Goal: Complete application form

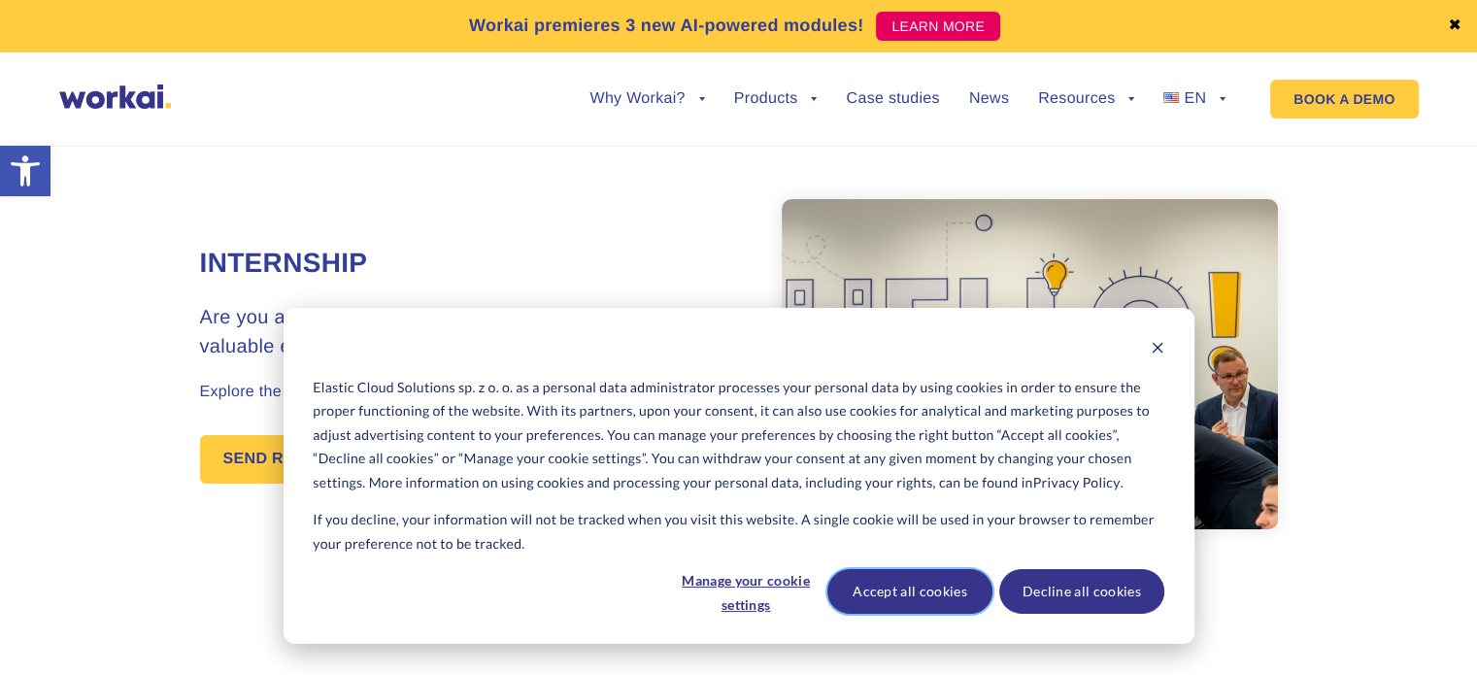
click at [954, 607] on button "Accept all cookies" at bounding box center [909, 591] width 165 height 45
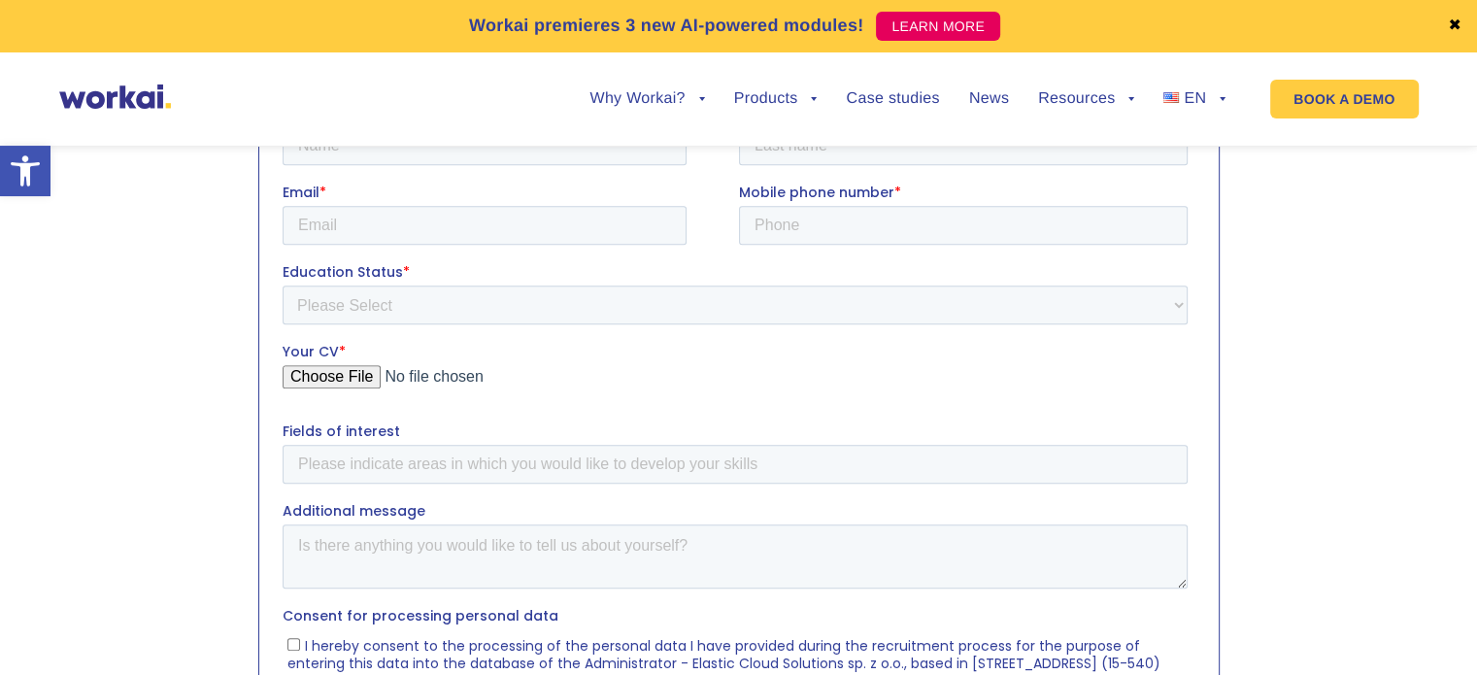
scroll to position [732, 0]
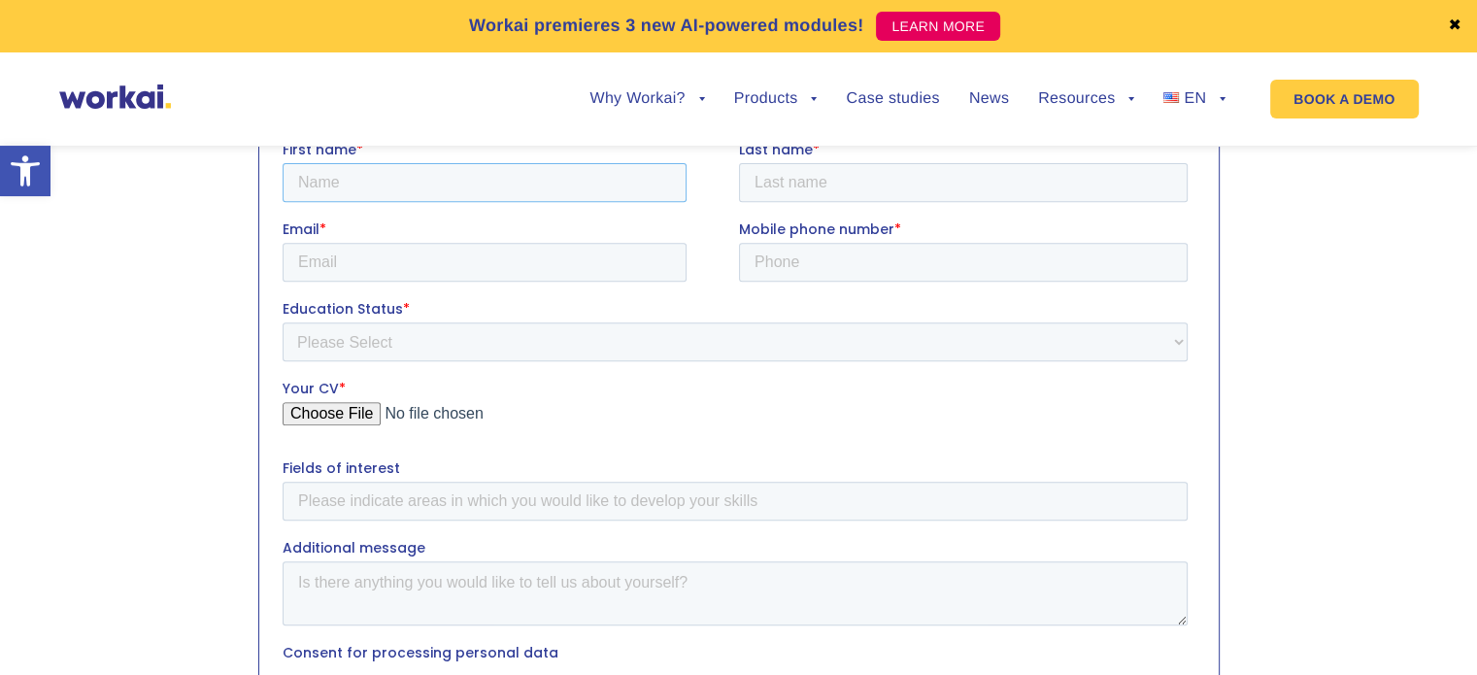
click at [539, 194] on input "First name *" at bounding box center [484, 181] width 404 height 39
type input "Michał"
click at [907, 190] on input "Last name *" at bounding box center [962, 181] width 449 height 39
type input "Krzyżański"
click at [634, 262] on input "Email *" at bounding box center [484, 261] width 404 height 39
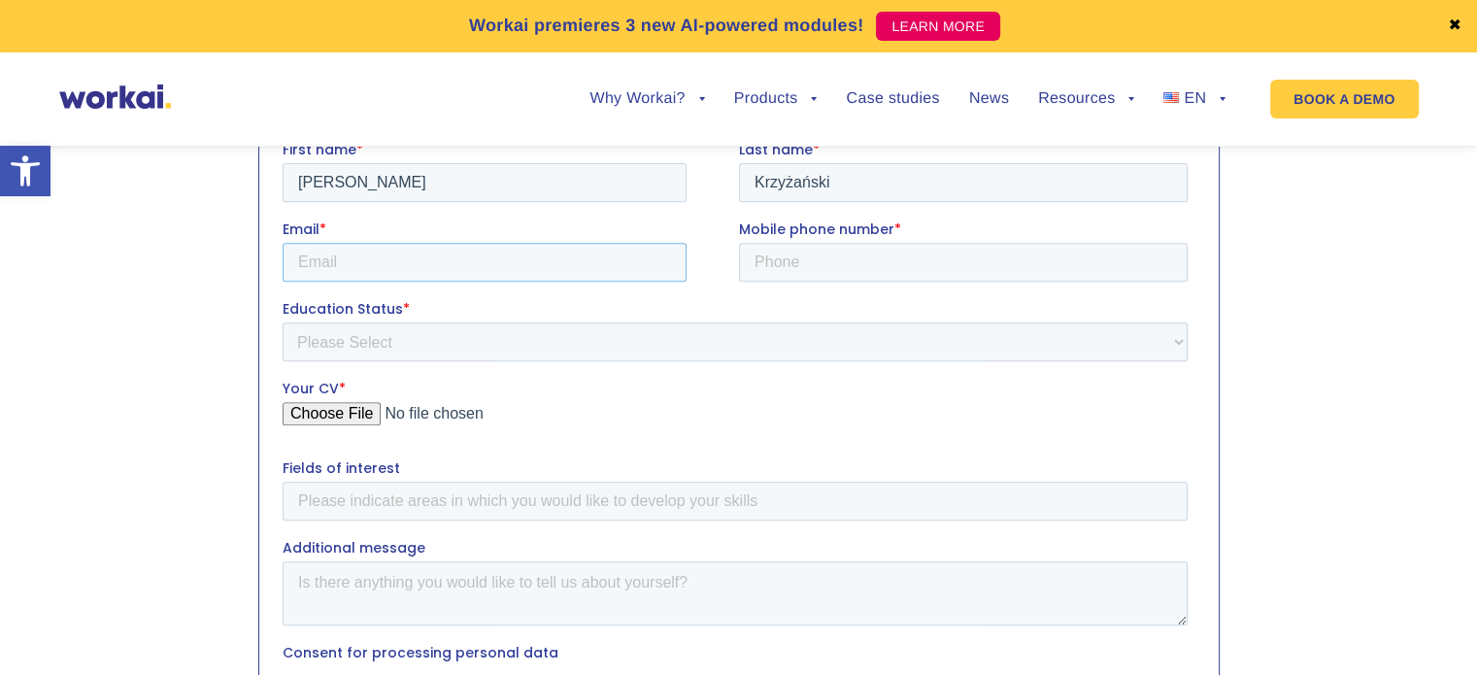
type input "Michal.Krzyzanski@mbzuai.ac.ae"
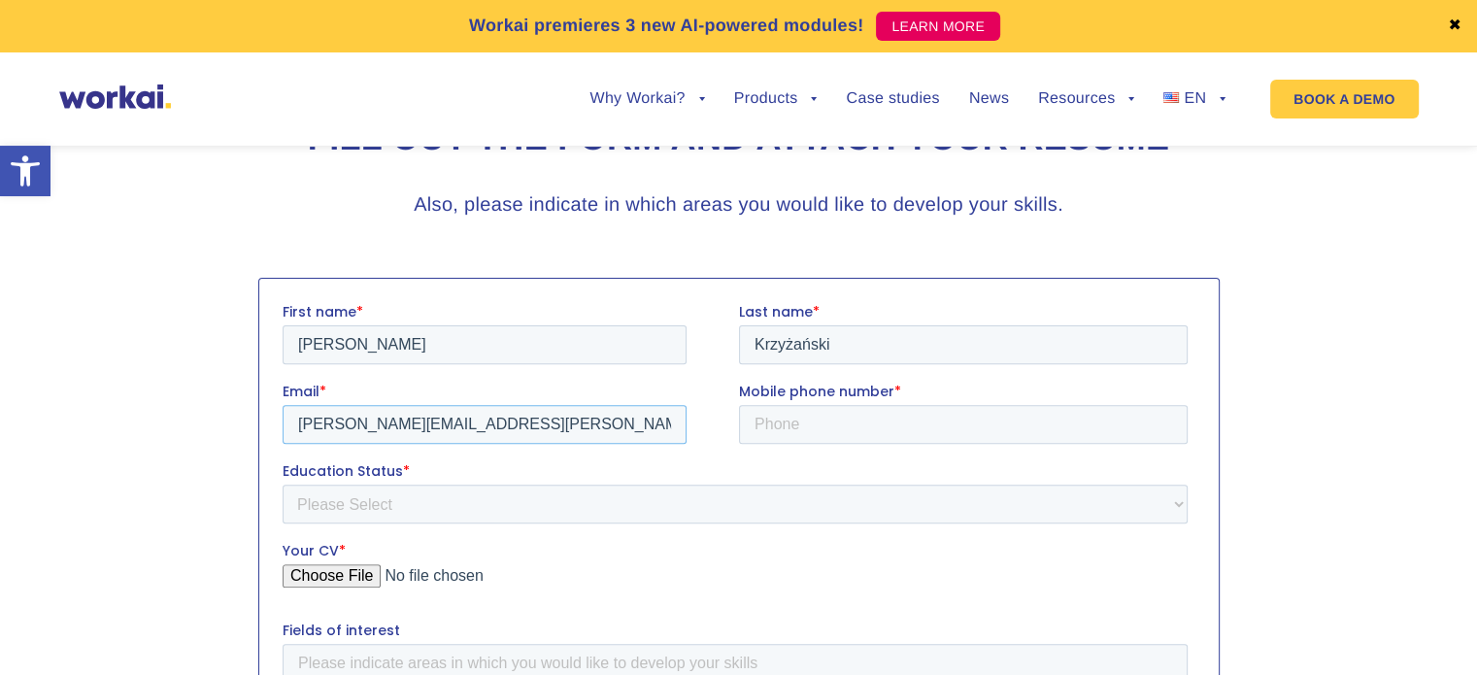
scroll to position [704, 0]
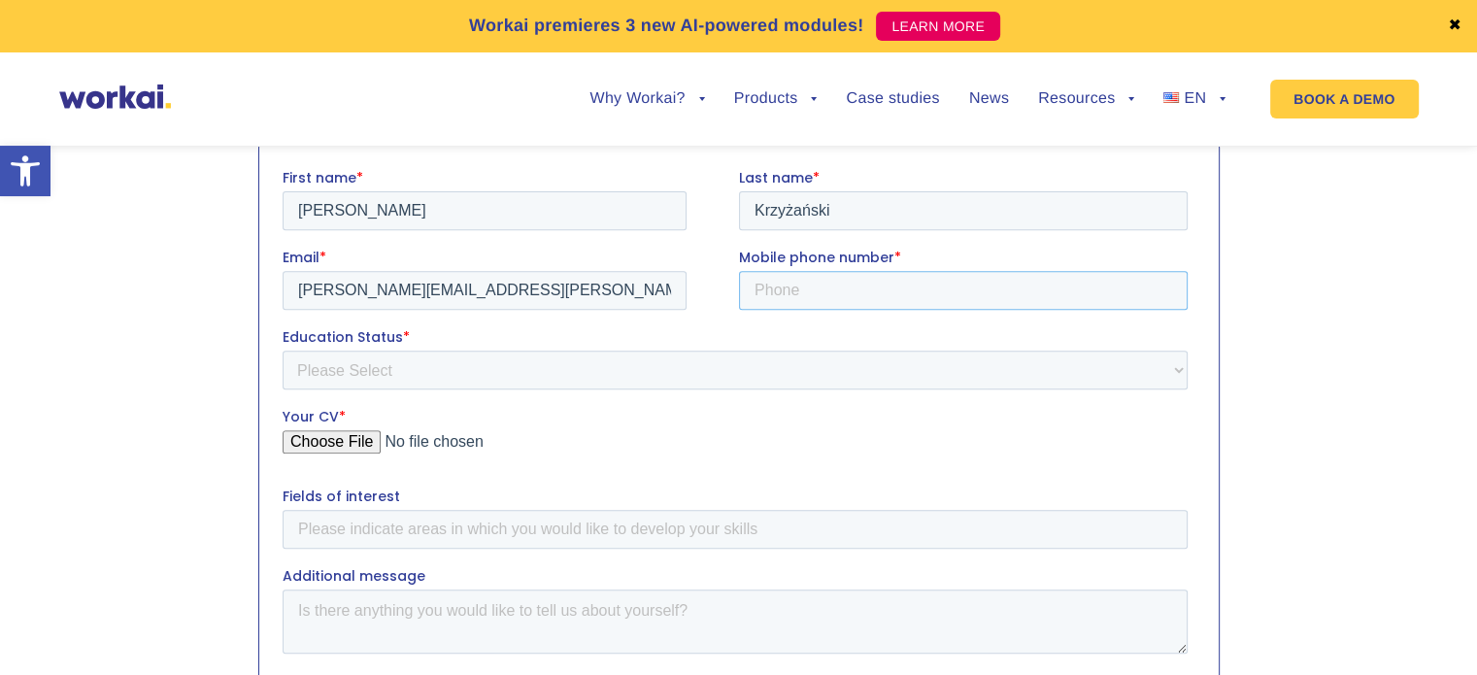
click at [829, 294] on input "Mobile phone number *" at bounding box center [962, 289] width 449 height 39
type input "_"
type input "+971585390840"
click at [667, 366] on select "Please Select Student Graduate" at bounding box center [734, 369] width 905 height 39
select select "Student"
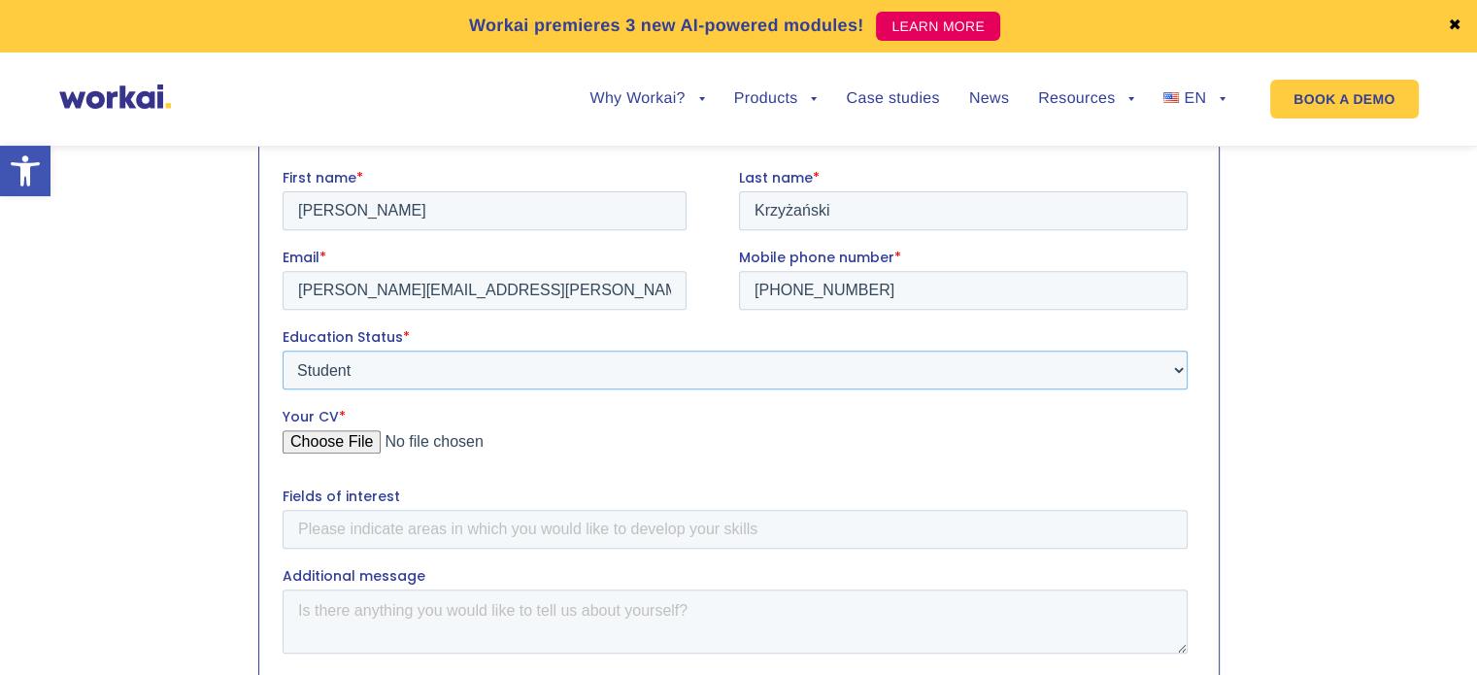
click at [282, 350] on select "Please Select Student Graduate" at bounding box center [734, 369] width 905 height 39
click at [350, 447] on input "Your CV *" at bounding box center [734, 448] width 905 height 39
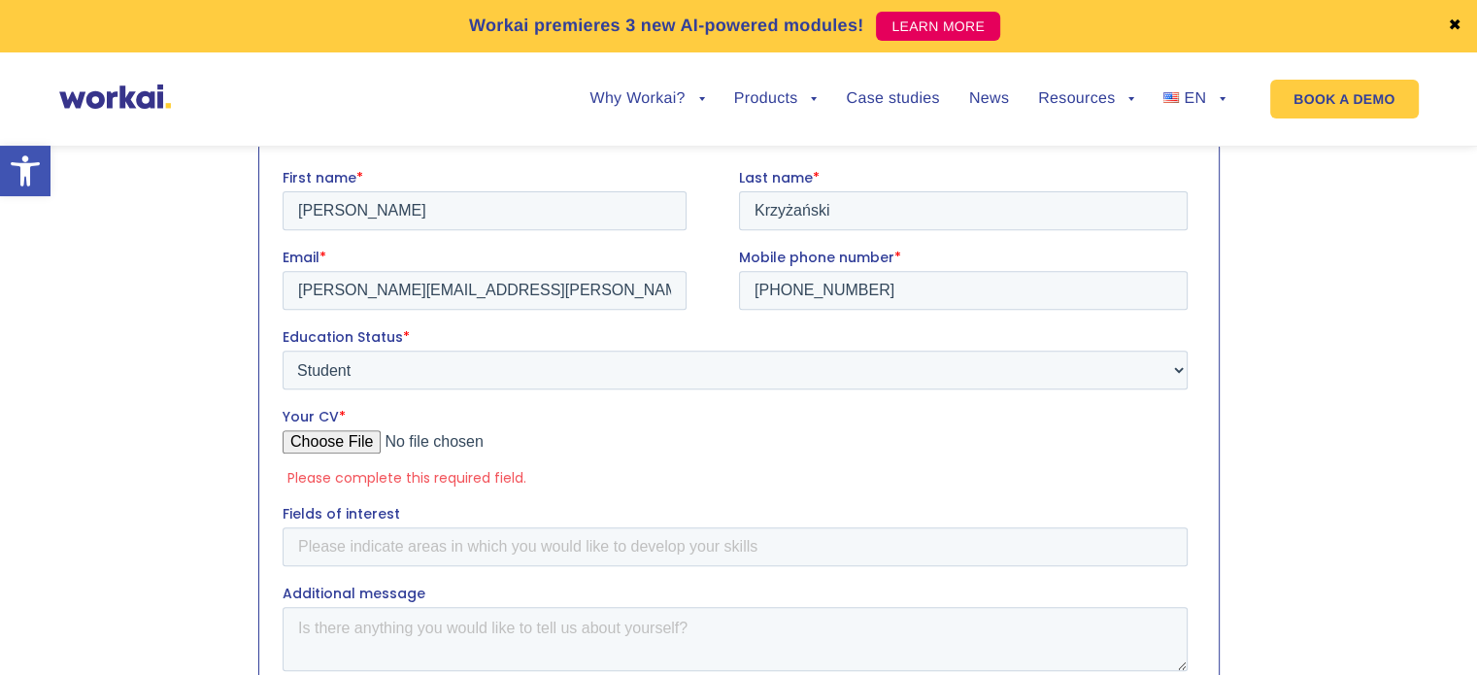
type input "C:\fakepath\CV_Michal_Krzyzanski_2025.pdf"
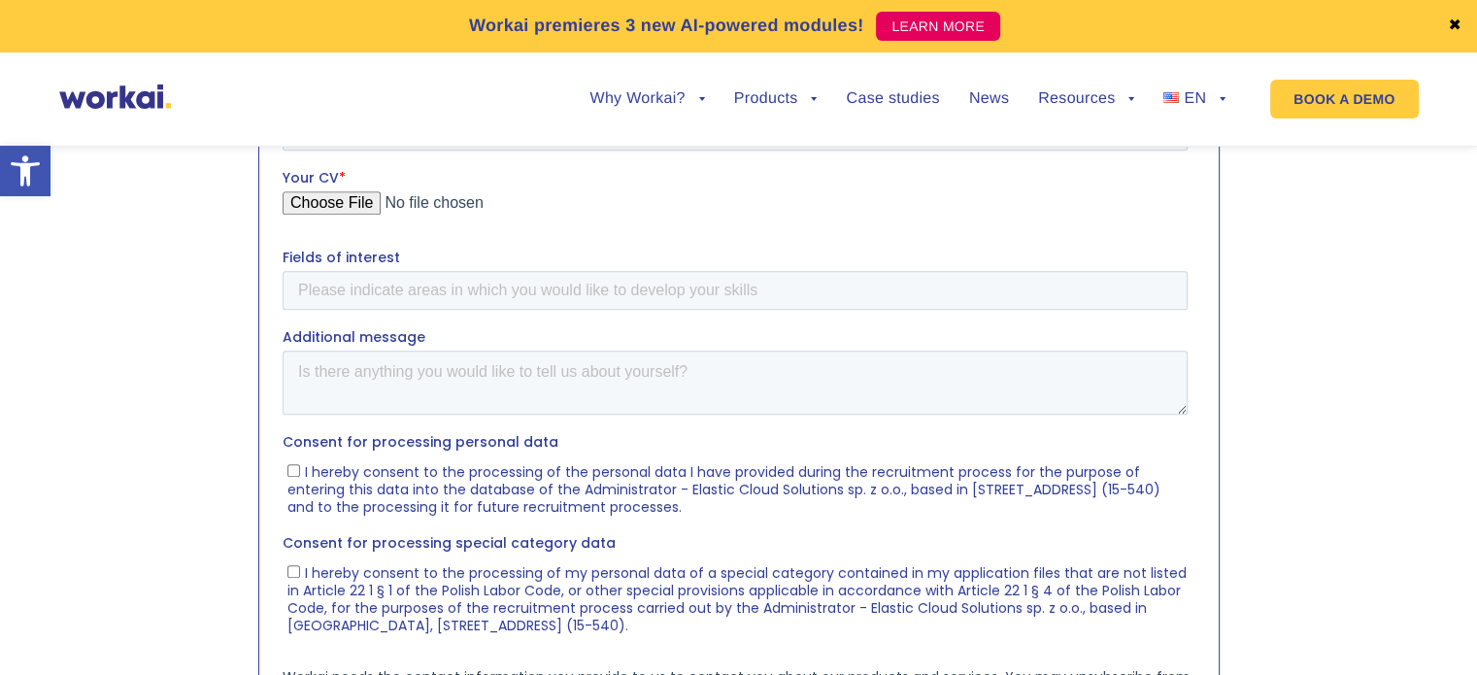
scroll to position [867, 0]
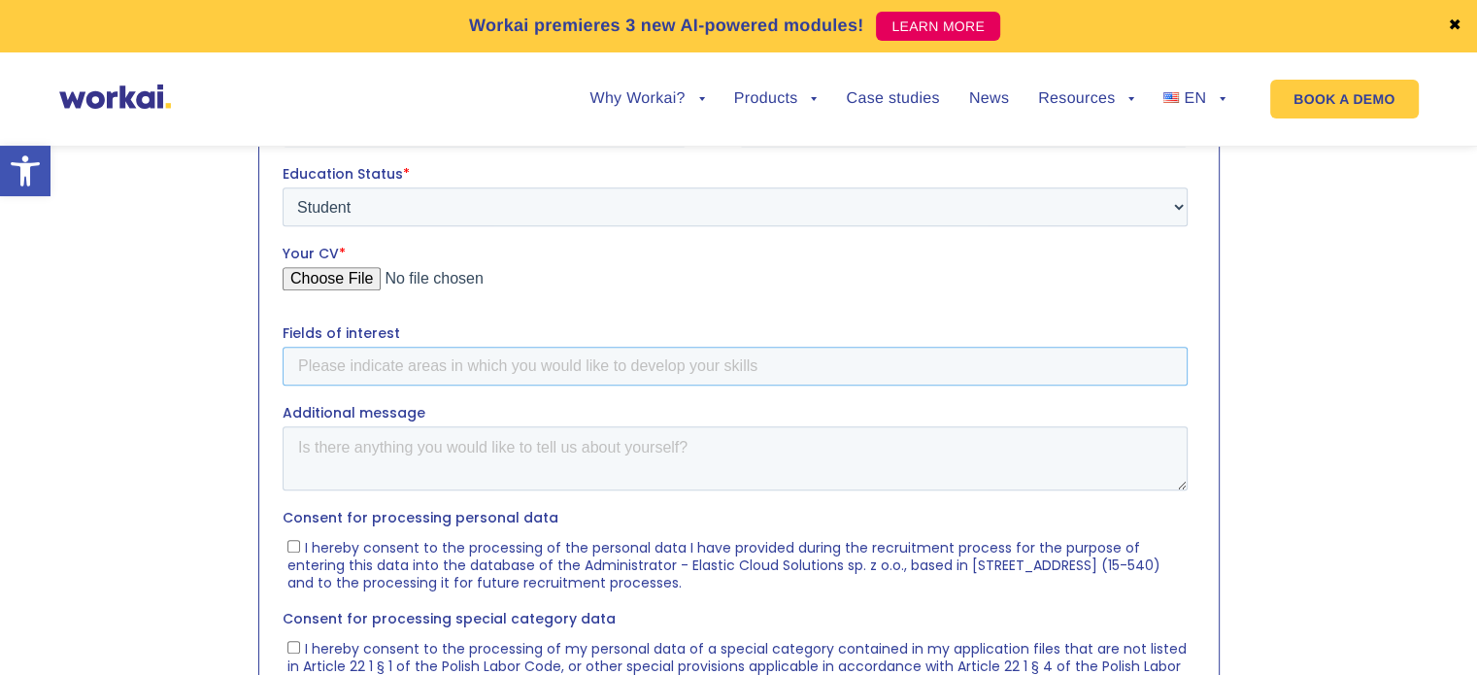
click at [530, 367] on input "Fields of interest" at bounding box center [734, 365] width 905 height 39
type input "NLP, Data Science, Machine Learning, Deep Learning"
click at [376, 450] on textarea "Additional message" at bounding box center [734, 457] width 905 height 64
click at [314, 593] on fieldset "Consent for processing personal data I hereby consent to the processing of the …" at bounding box center [738, 557] width 913 height 101
click at [339, 582] on span "I hereby consent to the processing of the personal data I have provided during …" at bounding box center [723, 564] width 873 height 54
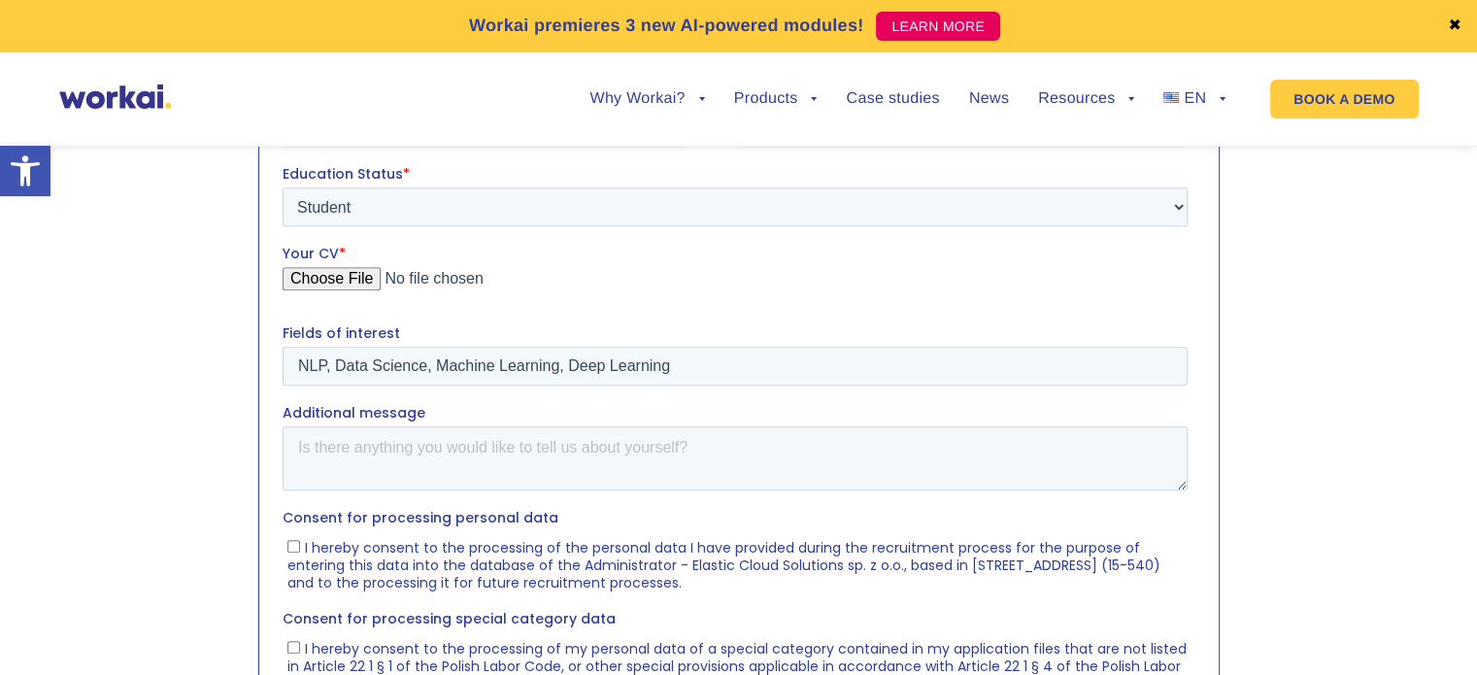
click at [299, 552] on input "I hereby consent to the processing of the personal data I have provided during …" at bounding box center [293, 545] width 13 height 13
checkbox input "true"
click at [306, 660] on span "I hereby consent to the processing of my personal data of a special category co…" at bounding box center [736, 674] width 899 height 72
click at [299, 653] on input "I hereby consent to the processing of my personal data of a special category co…" at bounding box center [293, 646] width 13 height 13
checkbox input "true"
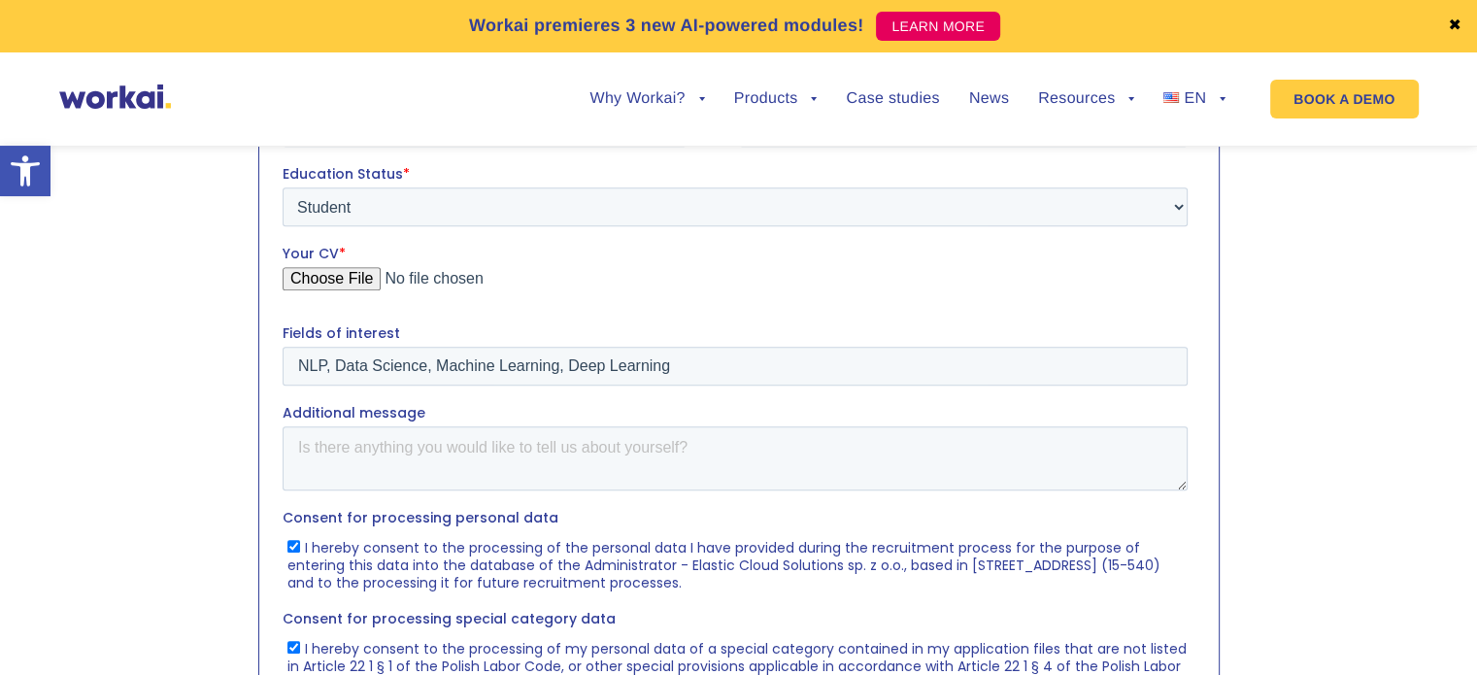
scroll to position [1458, 0]
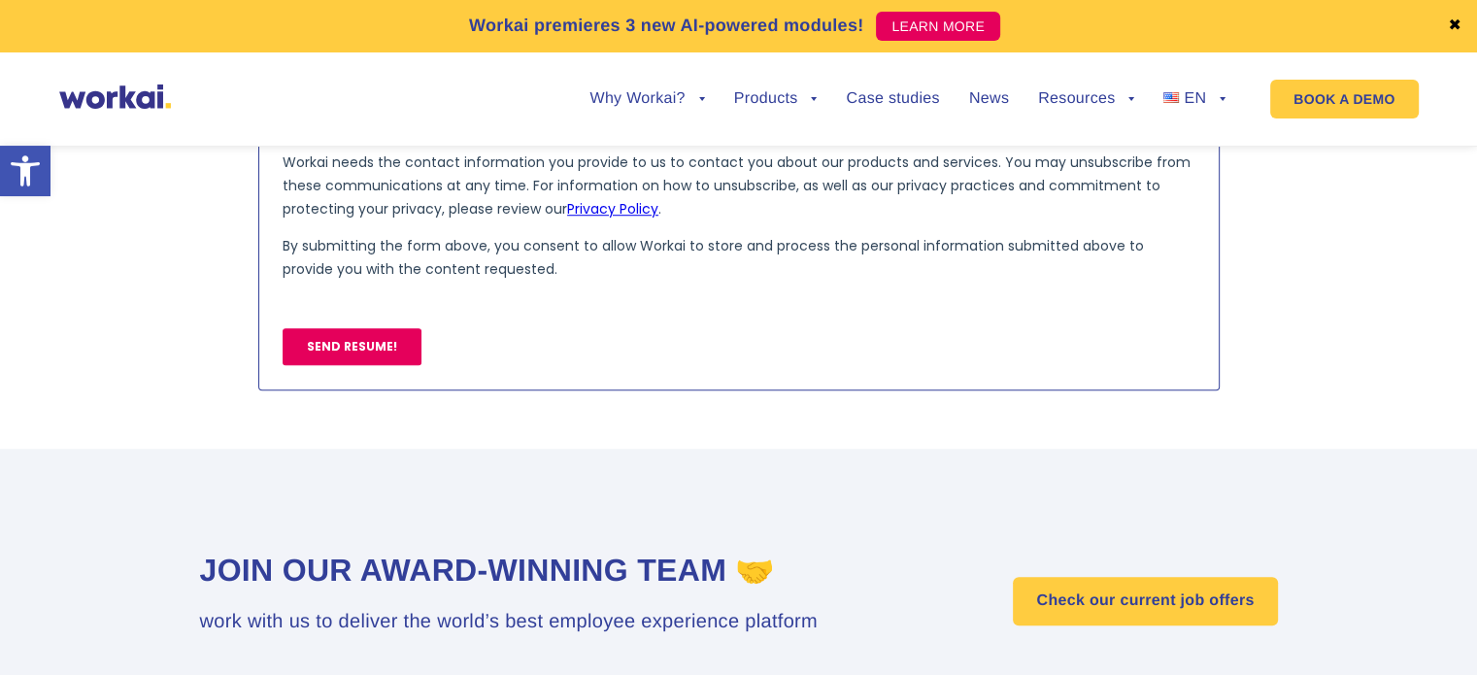
drag, startPoint x: 381, startPoint y: 319, endPoint x: 344, endPoint y: 345, distance: 45.3
click at [344, 345] on div "SEND RESUME!" at bounding box center [738, 347] width 913 height 70
click at [344, 345] on input "SEND RESUME!" at bounding box center [351, 346] width 139 height 37
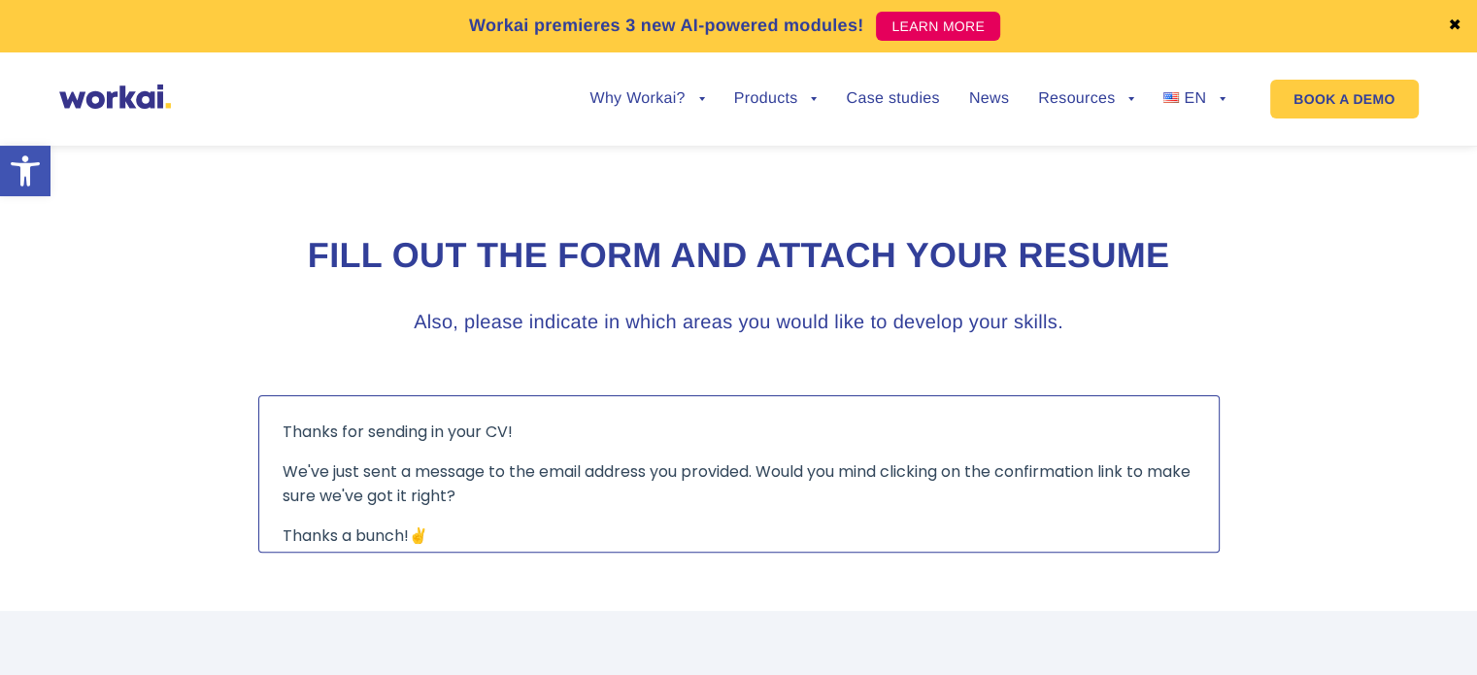
scroll to position [0, 0]
